Goal: Navigation & Orientation: Find specific page/section

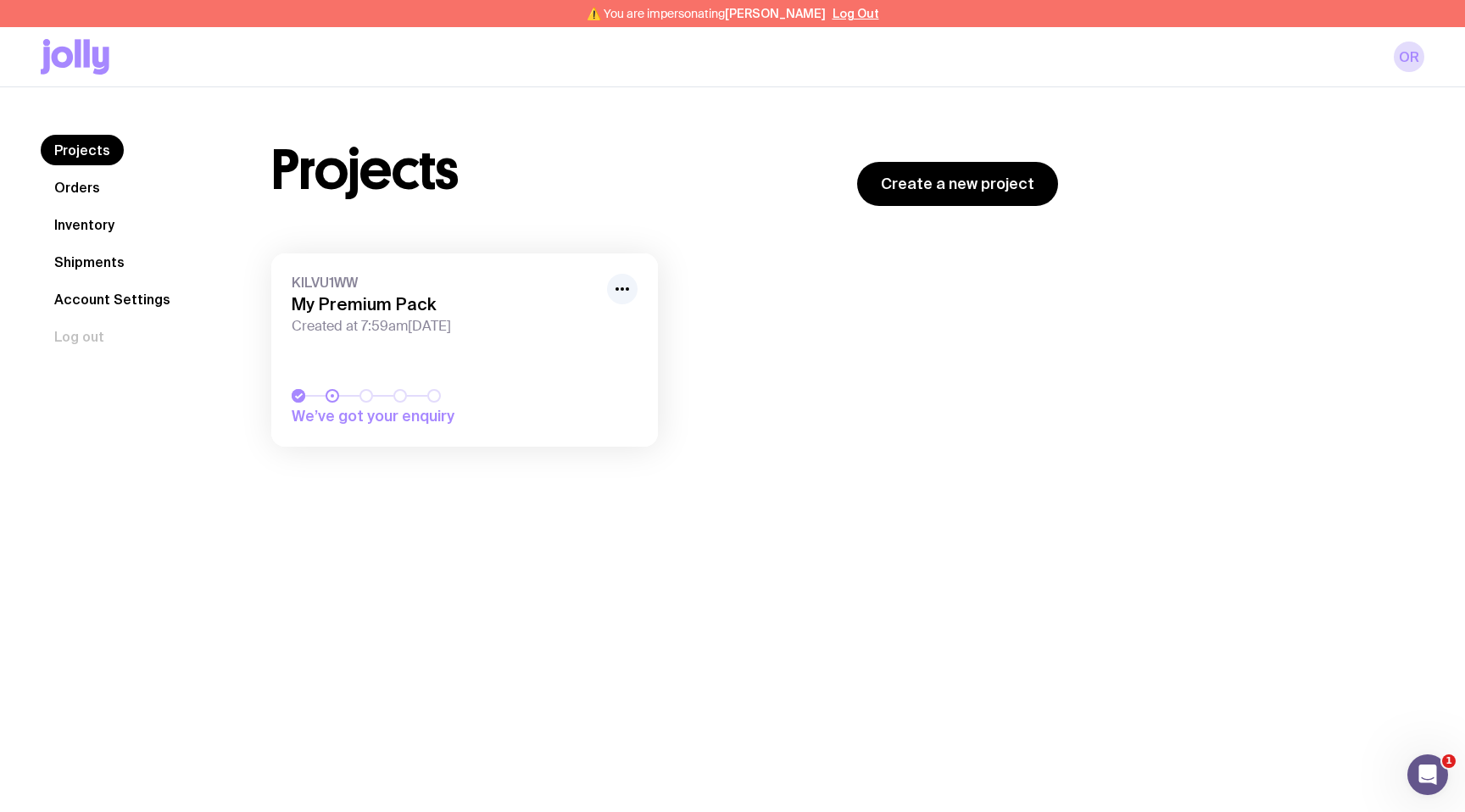
click at [75, 222] on link "Inventory" at bounding box center [84, 225] width 88 height 31
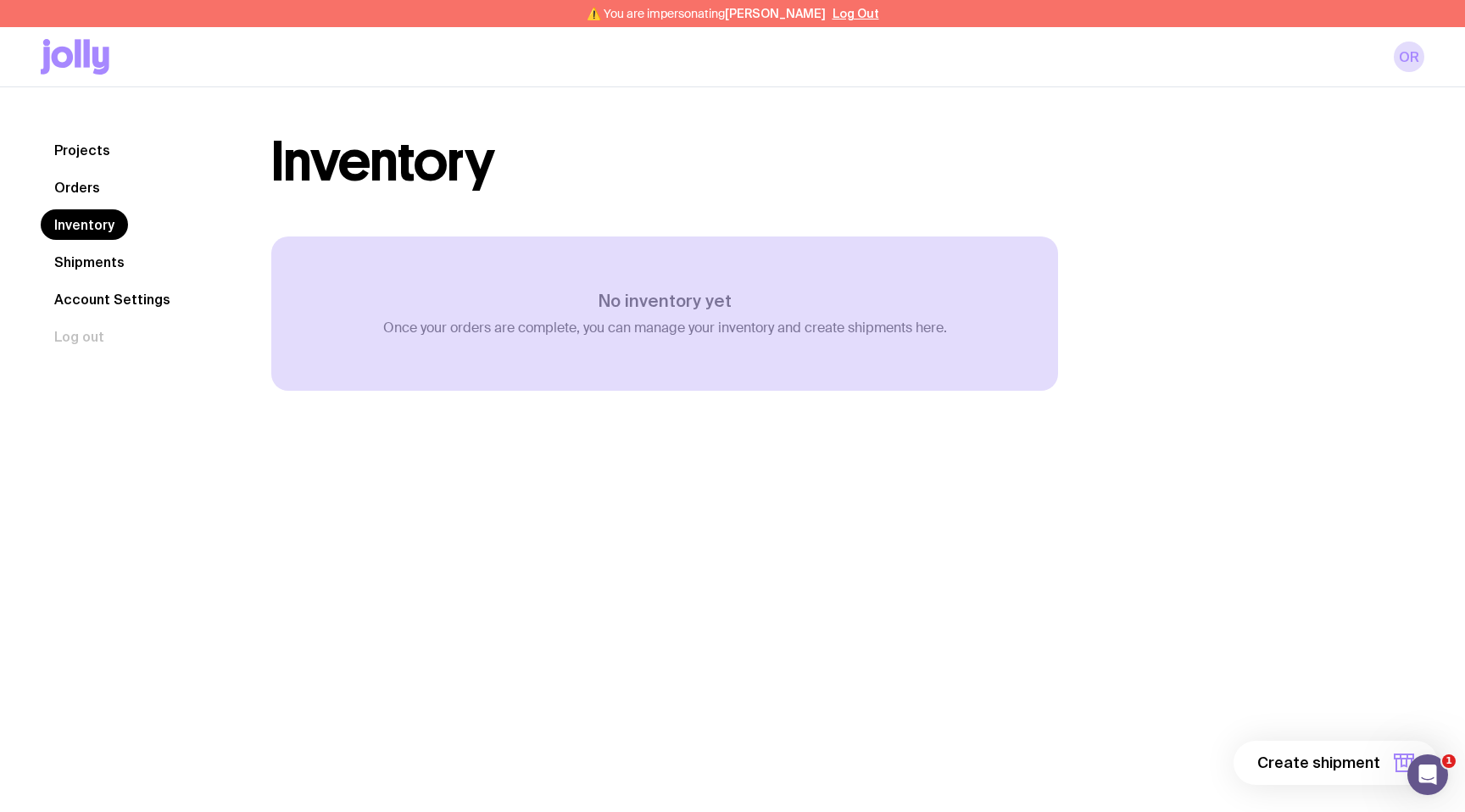
click at [94, 60] on icon at bounding box center [100, 61] width 17 height 28
